Goal: Task Accomplishment & Management: Use online tool/utility

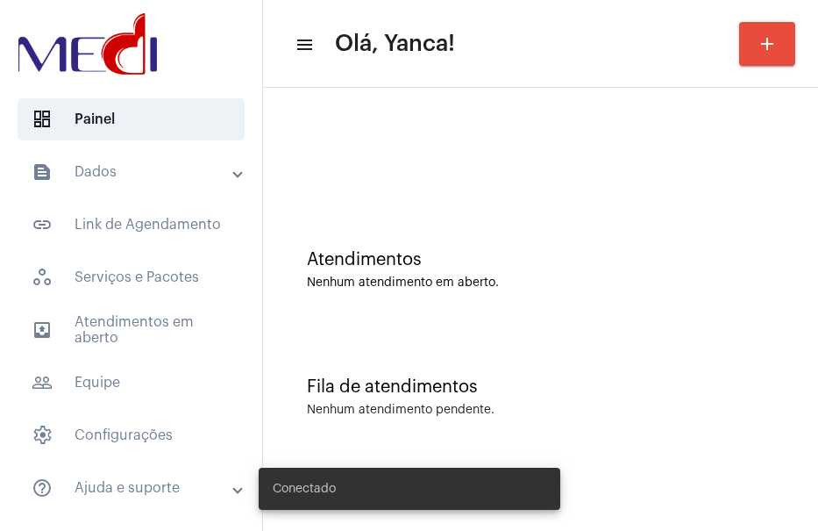
click at [127, 175] on mat-panel-title "text_snippet_outlined Dados" at bounding box center [133, 171] width 203 height 21
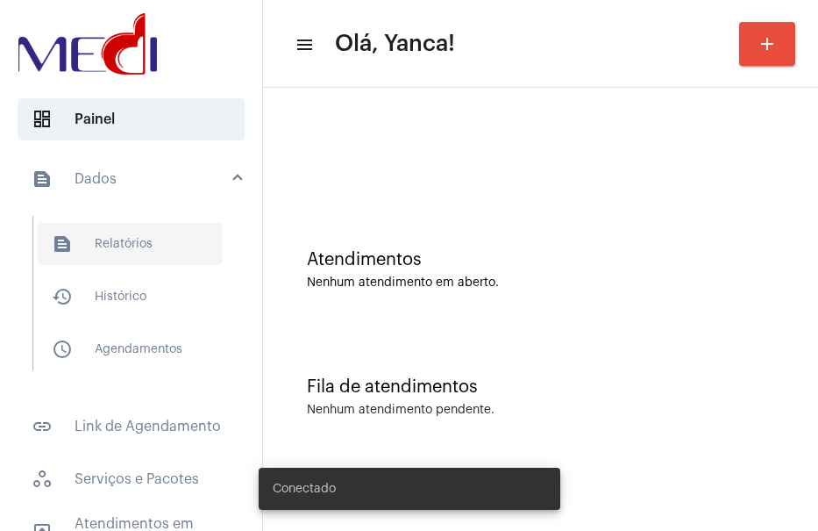
click at [118, 257] on span "text_snippet_outlined Relatórios" at bounding box center [130, 244] width 185 height 42
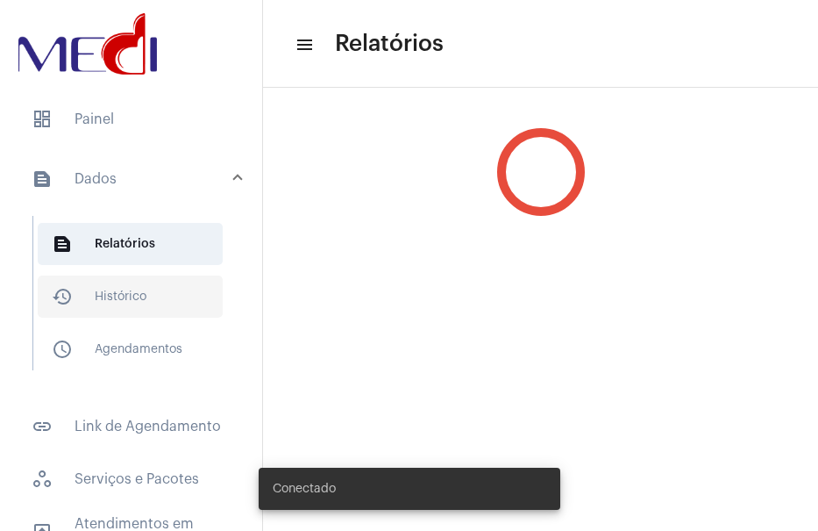
click at [147, 313] on span "history_outlined Histórico" at bounding box center [130, 296] width 185 height 42
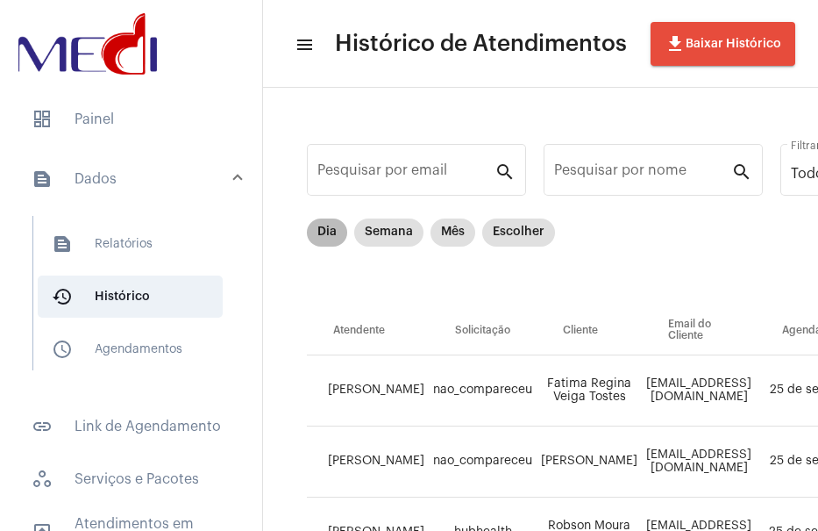
click at [304, 217] on div "Dia Semana Mês Escolher" at bounding box center [431, 232] width 255 height 35
click at [332, 246] on mat-chip "Dia" at bounding box center [327, 232] width 40 height 28
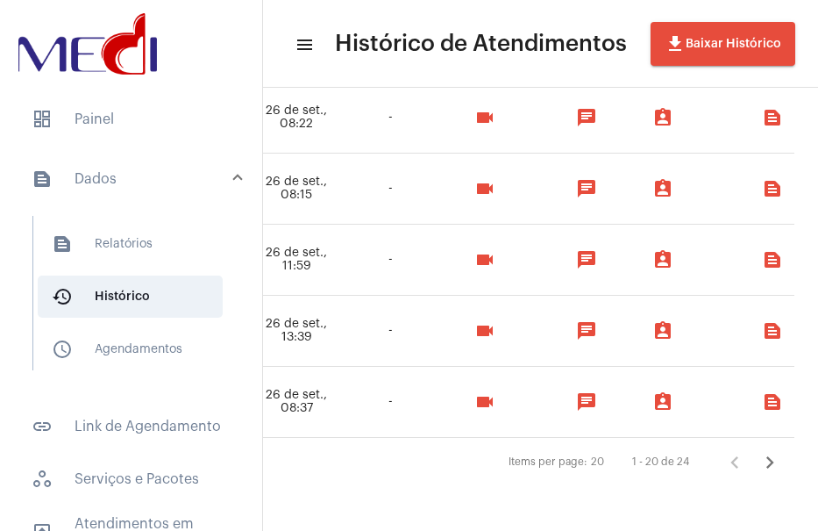
scroll to position [1352, 1333]
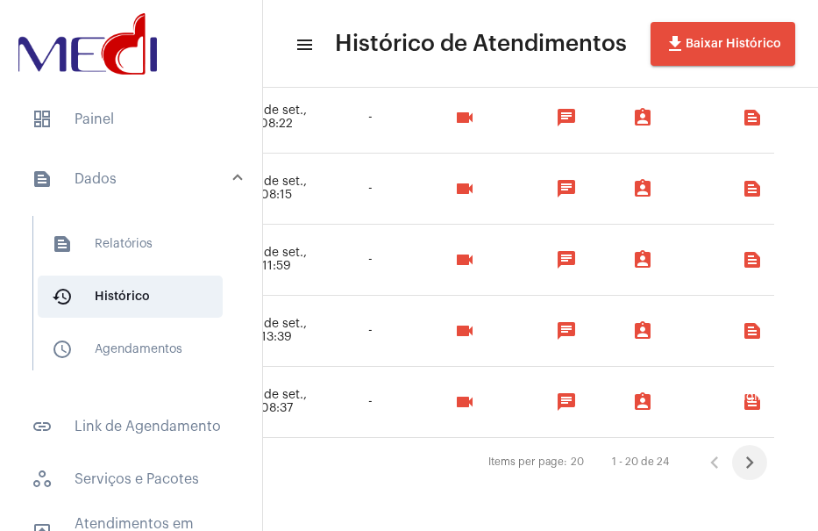
click at [738, 452] on icon "Próxima página" at bounding box center [750, 462] width 25 height 25
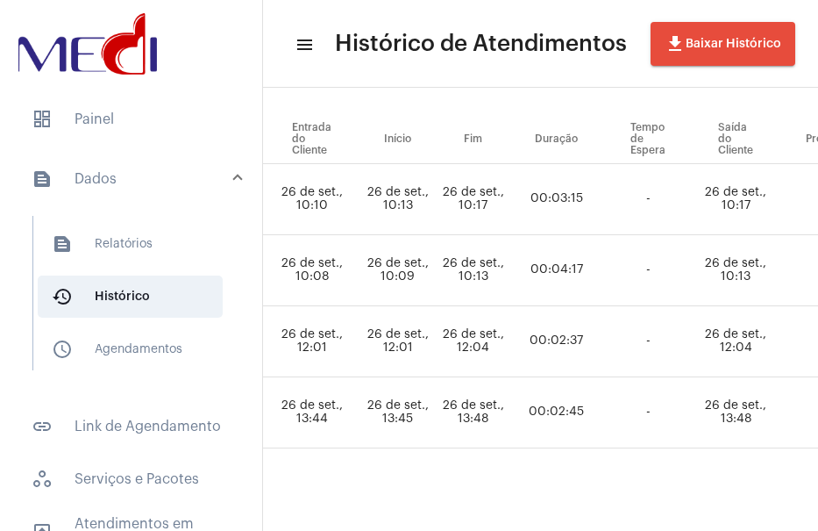
scroll to position [215, 797]
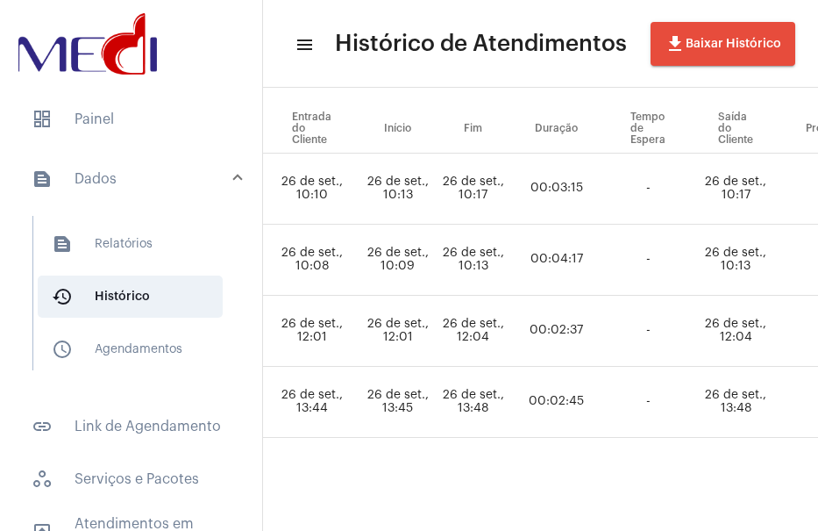
drag, startPoint x: 526, startPoint y: 508, endPoint x: 515, endPoint y: 510, distance: 11.5
click at [515, 510] on mat-sidenav-content "menu Histórico de Atendimentos file_download Baixar Histórico Pesquisar por ema…" at bounding box center [540, 265] width 555 height 531
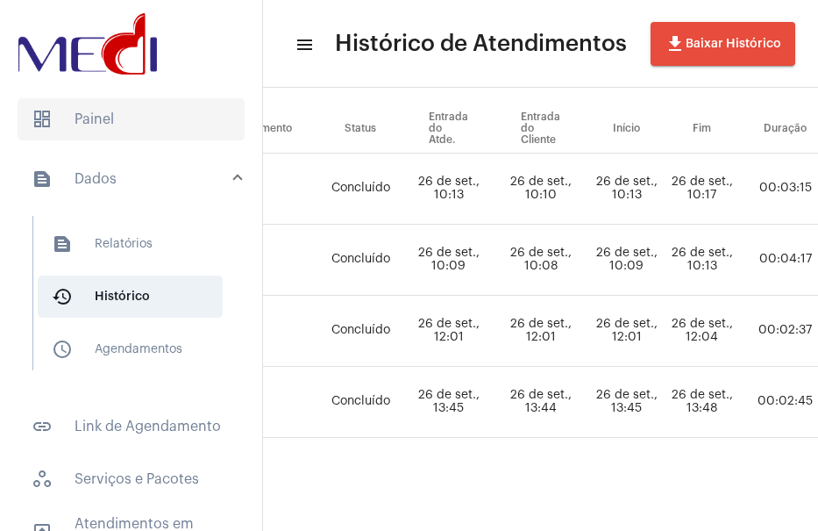
click at [138, 124] on span "dashboard Painel" at bounding box center [131, 119] width 227 height 42
